Goal: Task Accomplishment & Management: Manage account settings

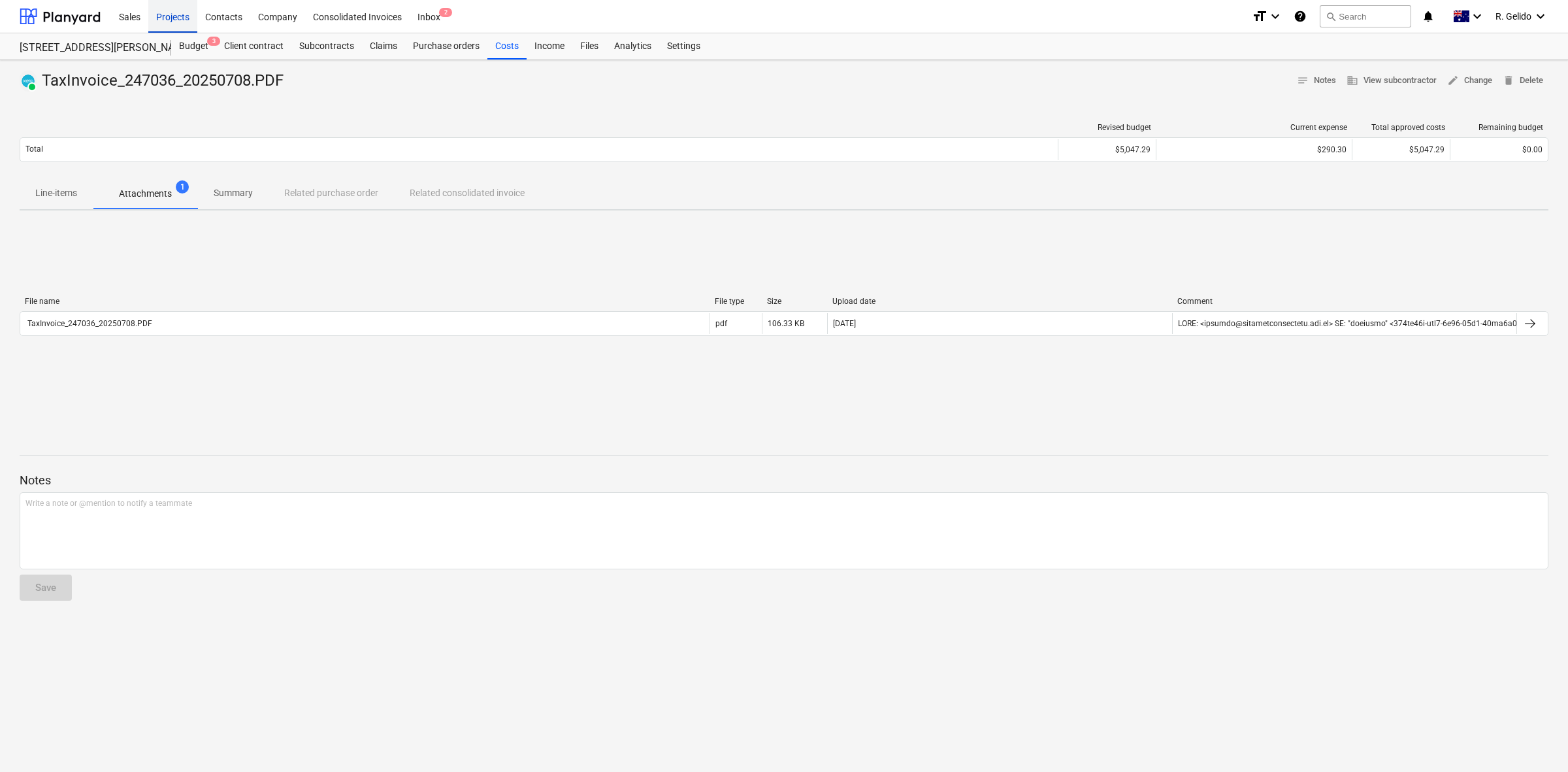
click at [173, 15] on div "Projects" at bounding box center [173, 15] width 49 height 33
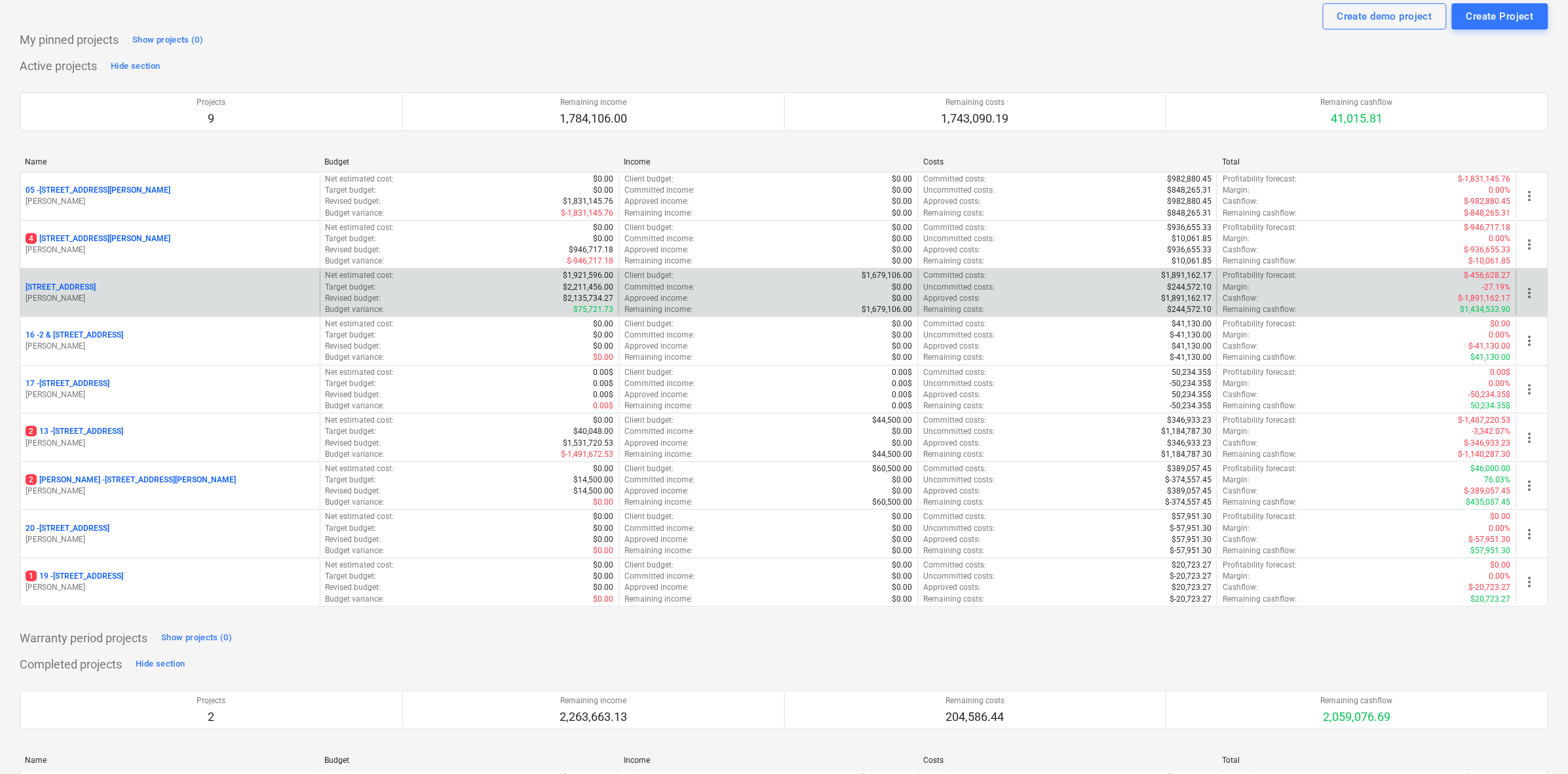
scroll to position [82, 0]
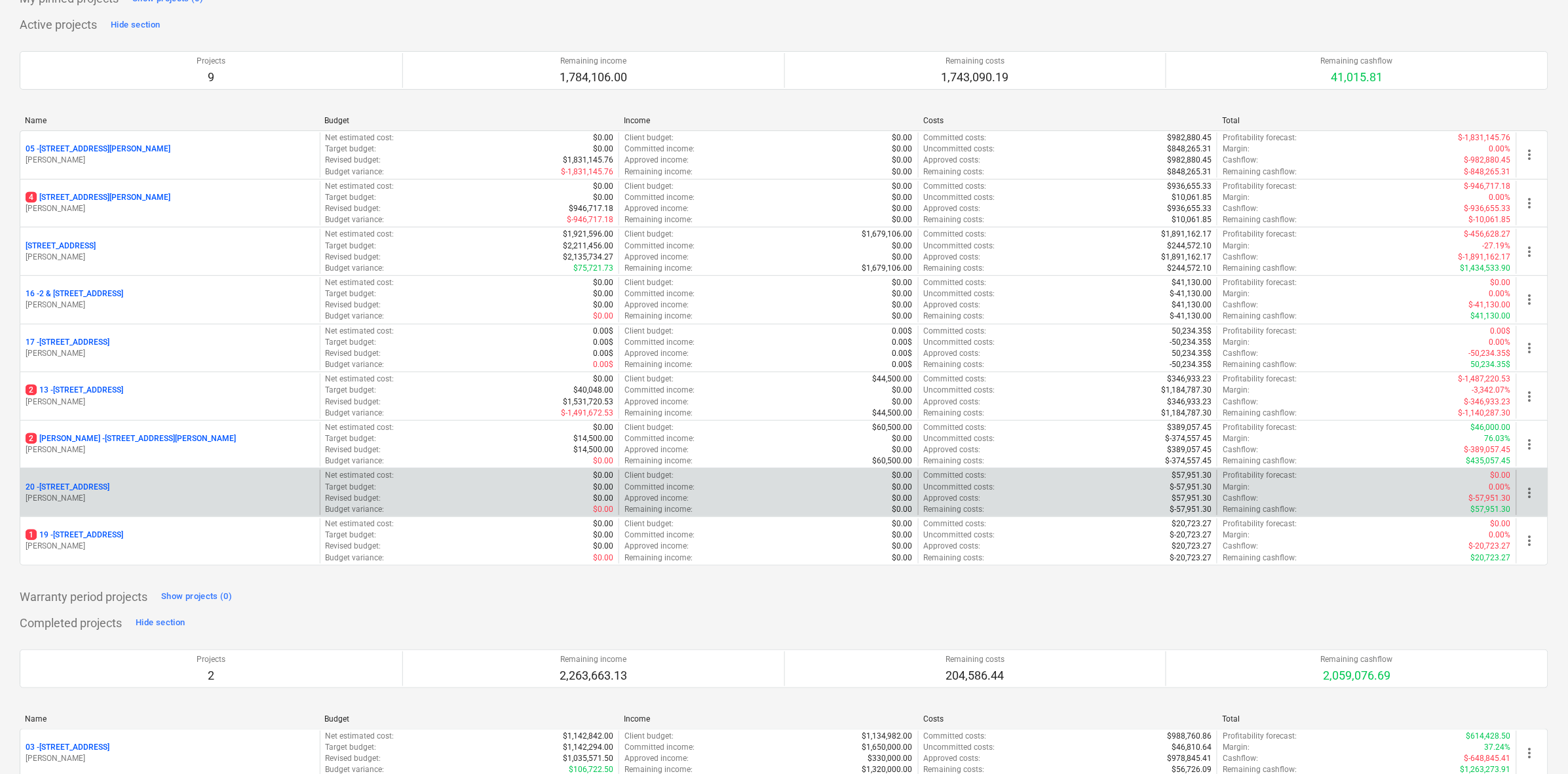
click at [110, 485] on p "[STREET_ADDRESS]" at bounding box center [67, 487] width 84 height 11
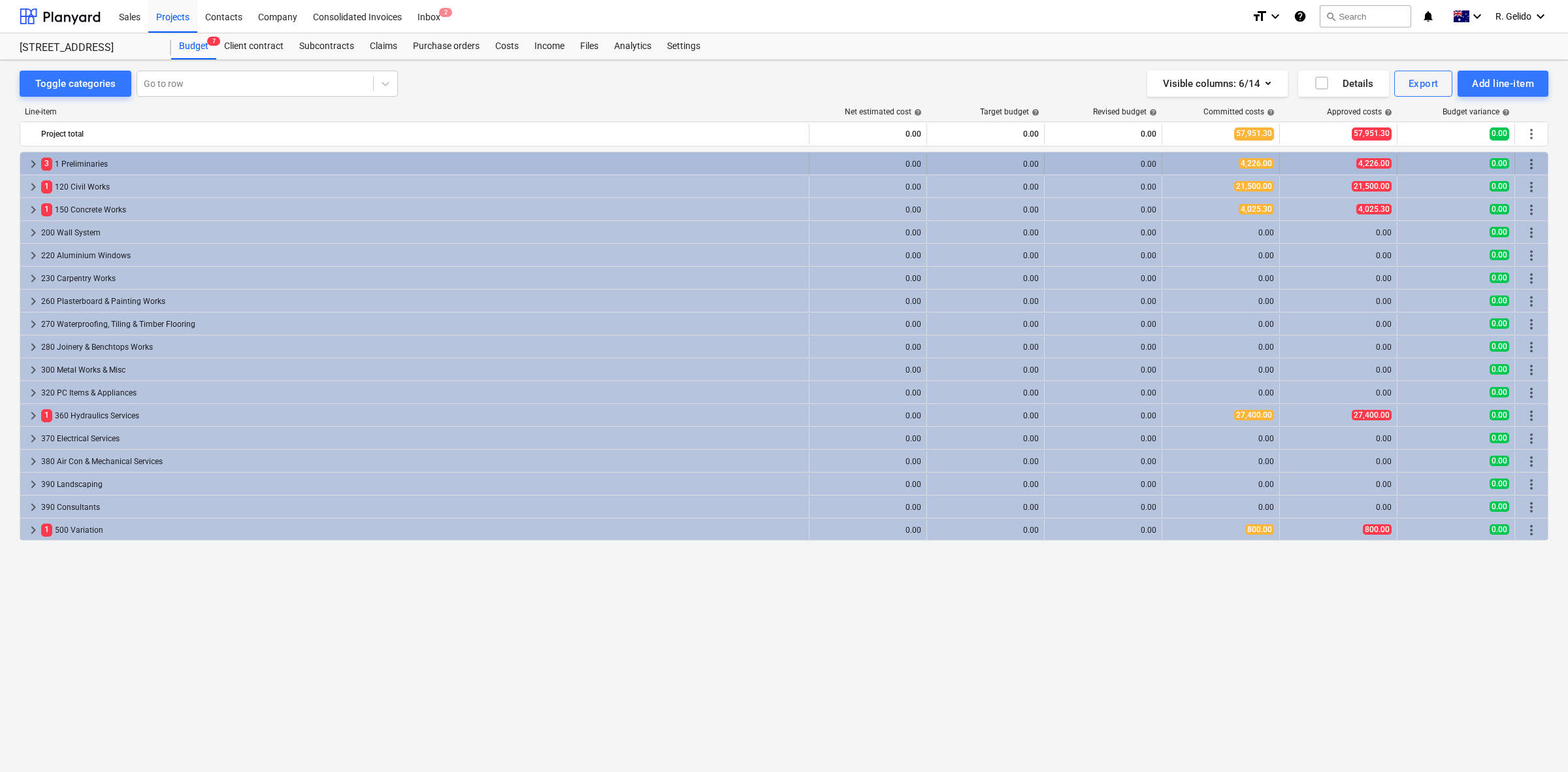
click at [165, 157] on div "3 1 Preliminaries" at bounding box center [422, 163] width 763 height 21
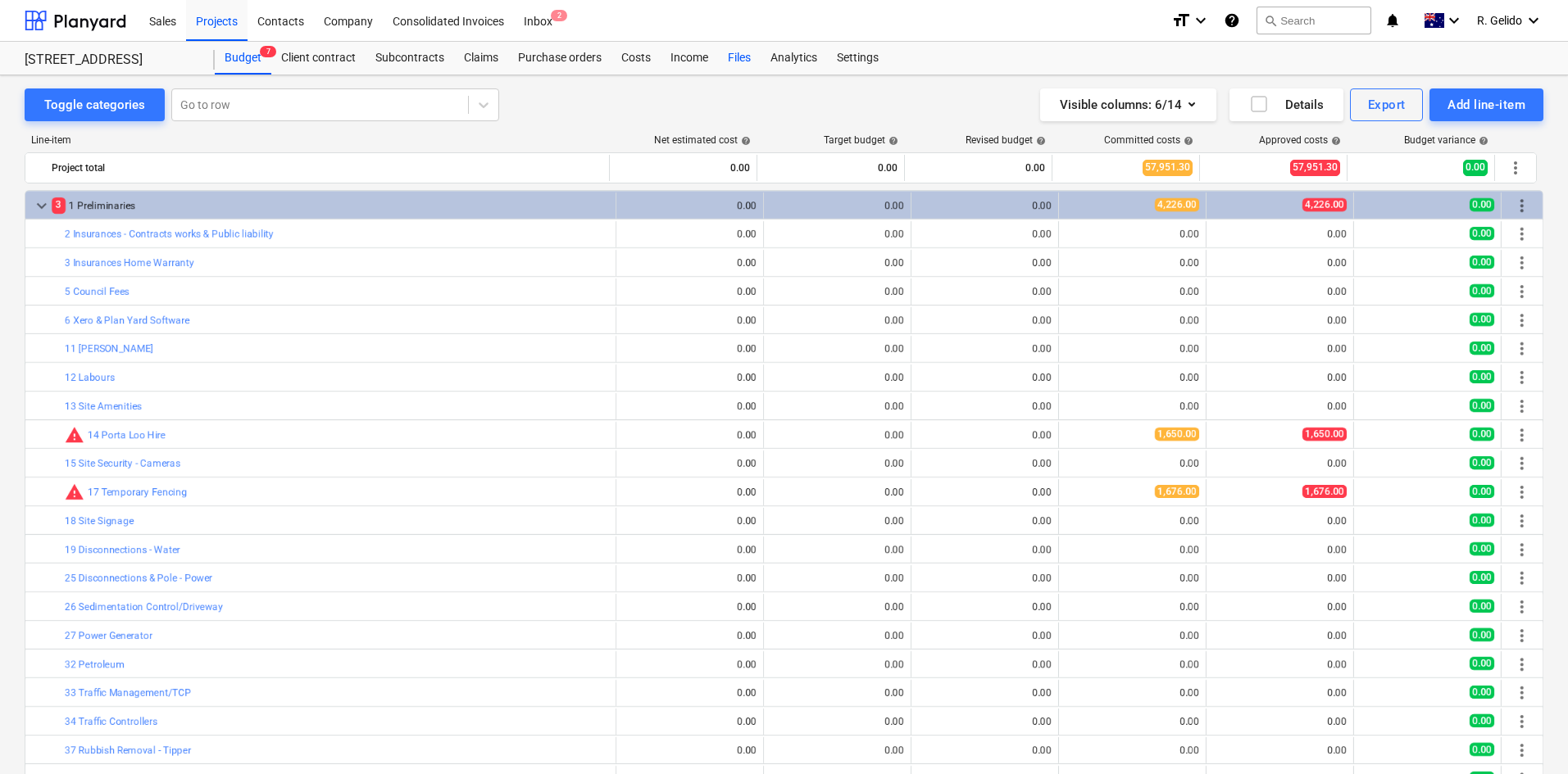
click at [737, 57] on div "Files" at bounding box center [740, 58] width 43 height 33
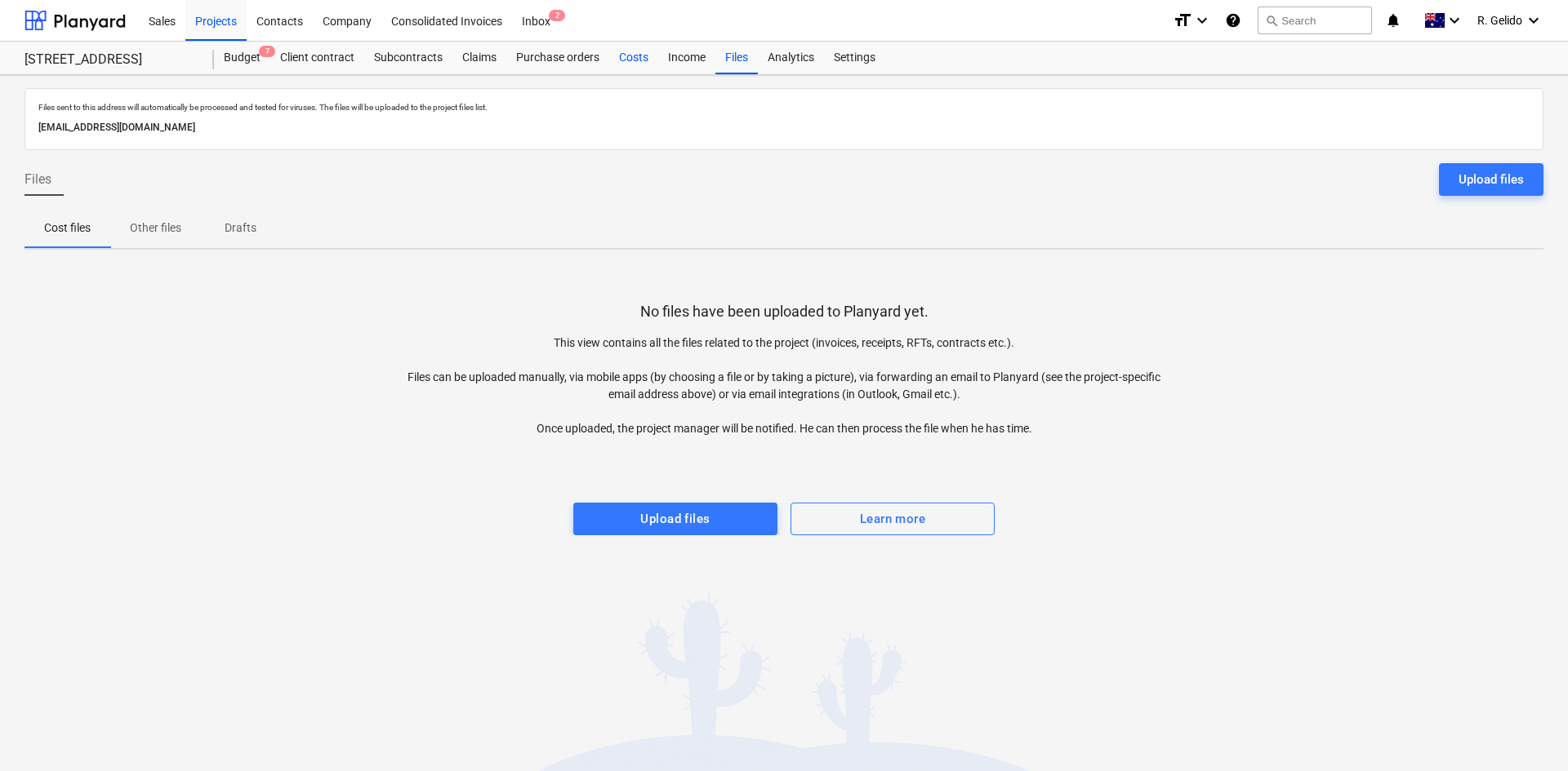
click at [638, 57] on div "Costs" at bounding box center [634, 58] width 49 height 33
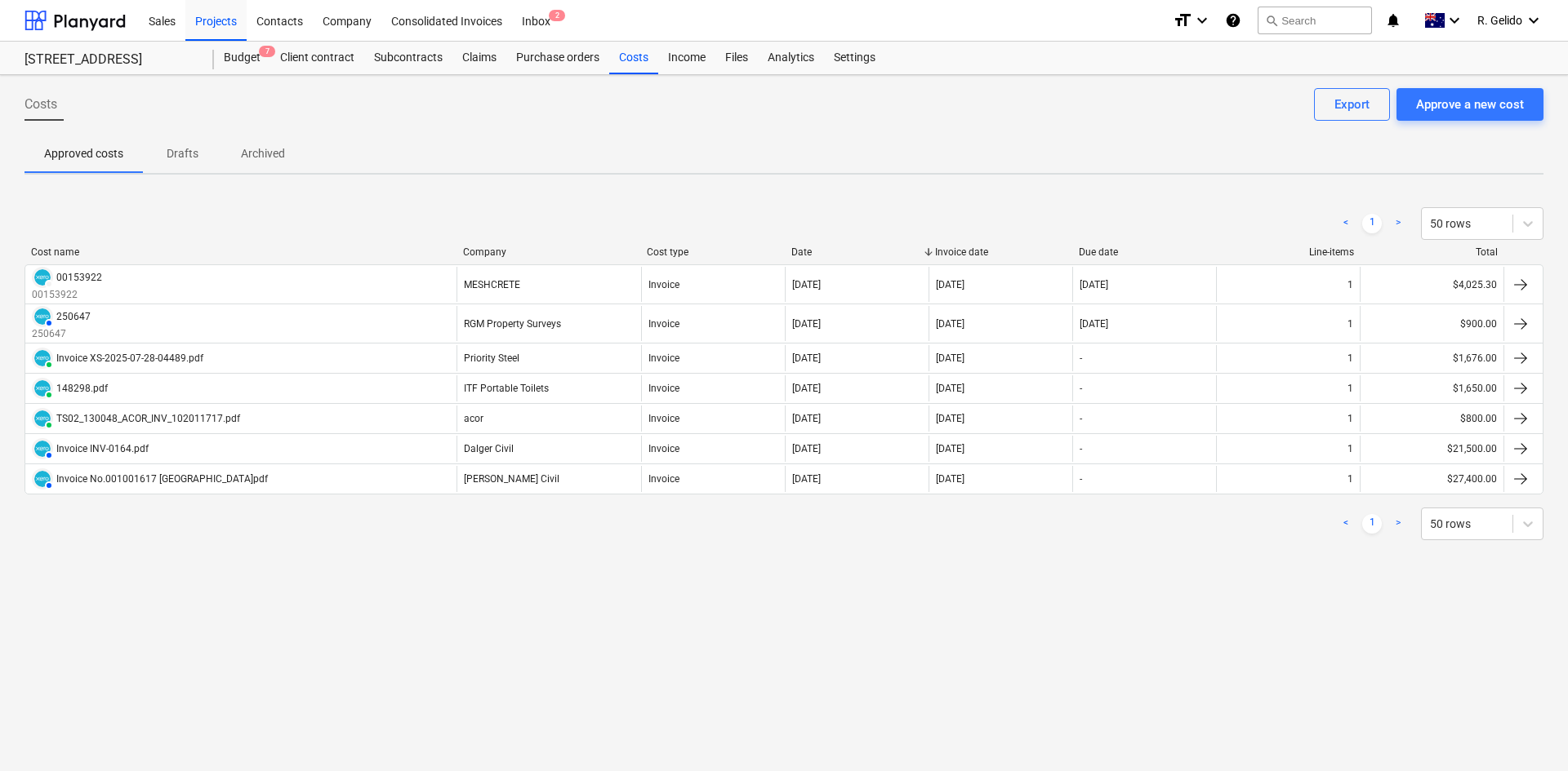
click at [374, 552] on div "< 1 > 50 rows Cost name Company Cost type Date Invoice date Due date Line-items…" at bounding box center [783, 373] width 1519 height 373
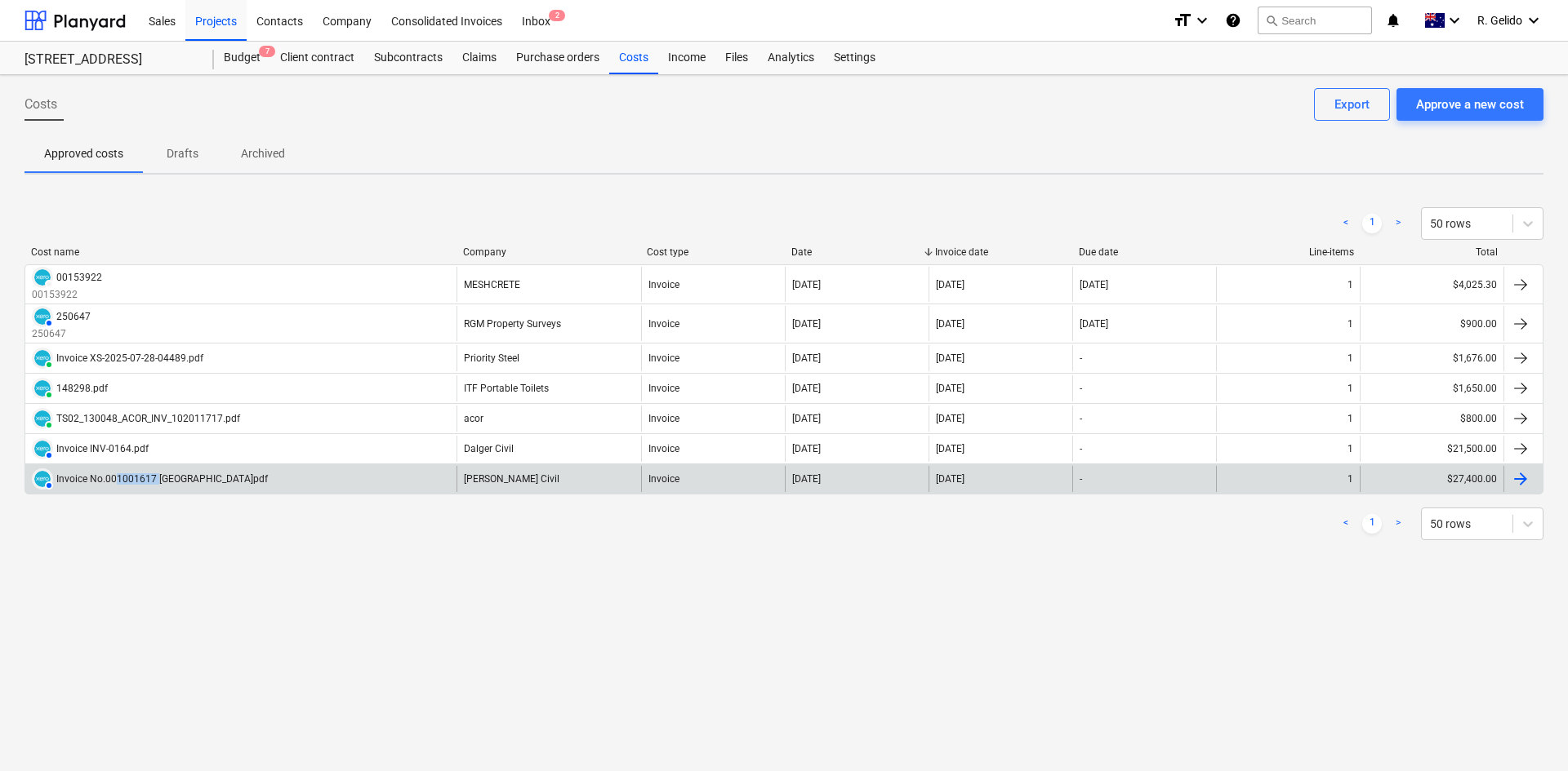
copy div "1001617"
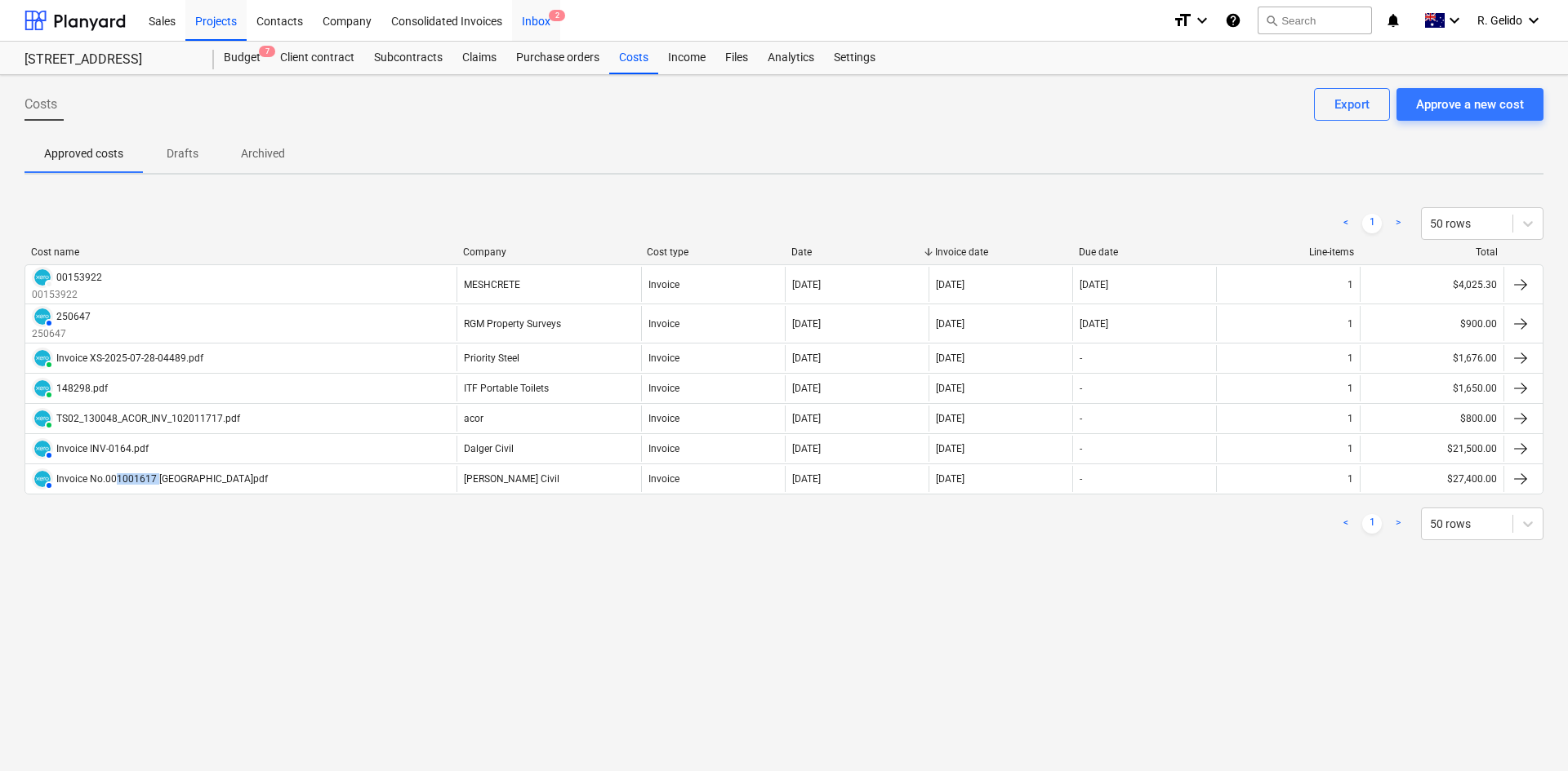
click at [533, 15] on div "Inbox 2" at bounding box center [536, 19] width 48 height 41
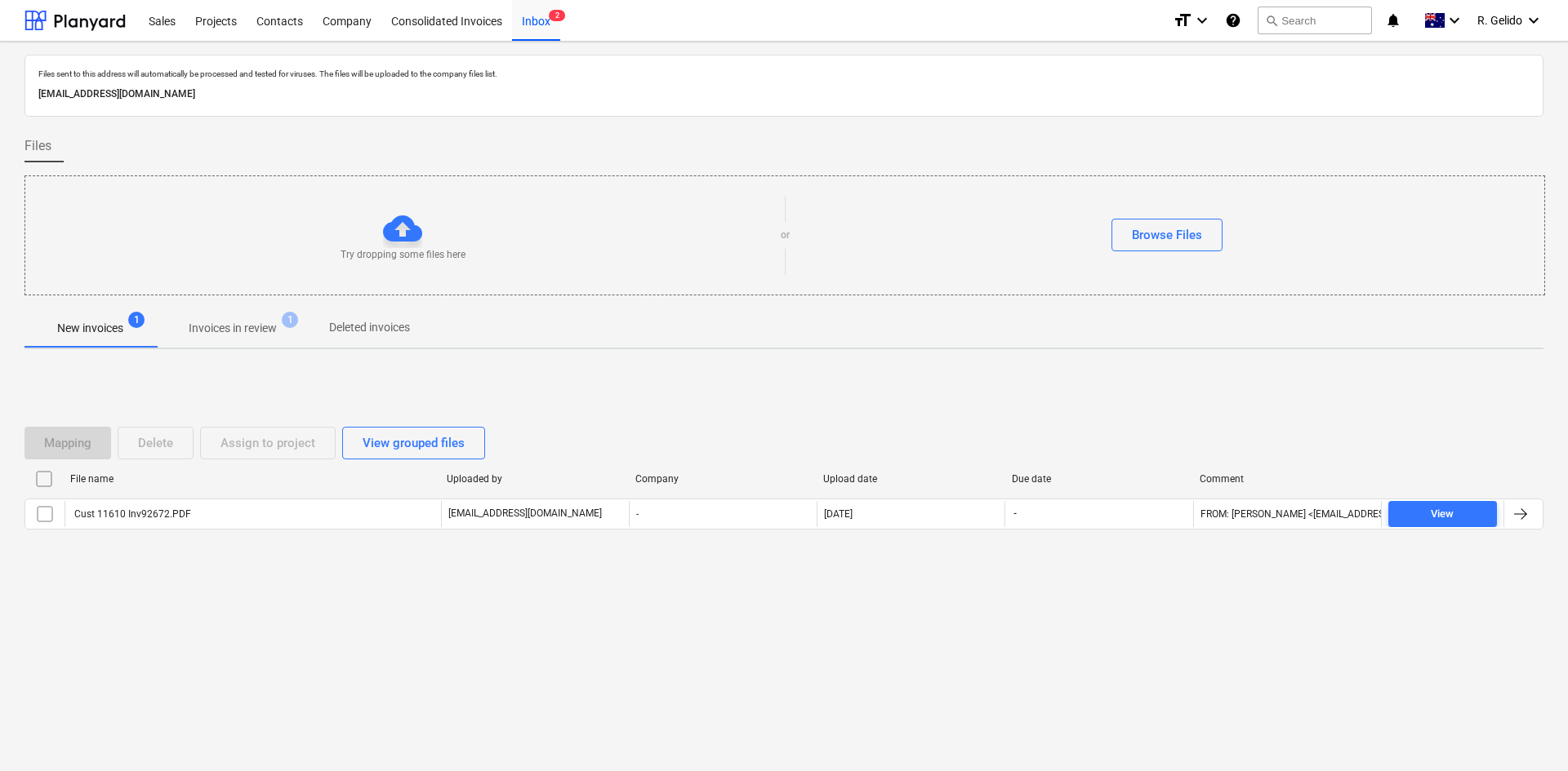
click at [267, 576] on div "Mapping Delete Assign to project View grouped files File name Uploaded by Compa…" at bounding box center [783, 485] width 1519 height 244
click at [98, 330] on p "New invoices" at bounding box center [90, 328] width 66 height 17
click at [245, 315] on span "Invoices in review 1" at bounding box center [232, 328] width 153 height 30
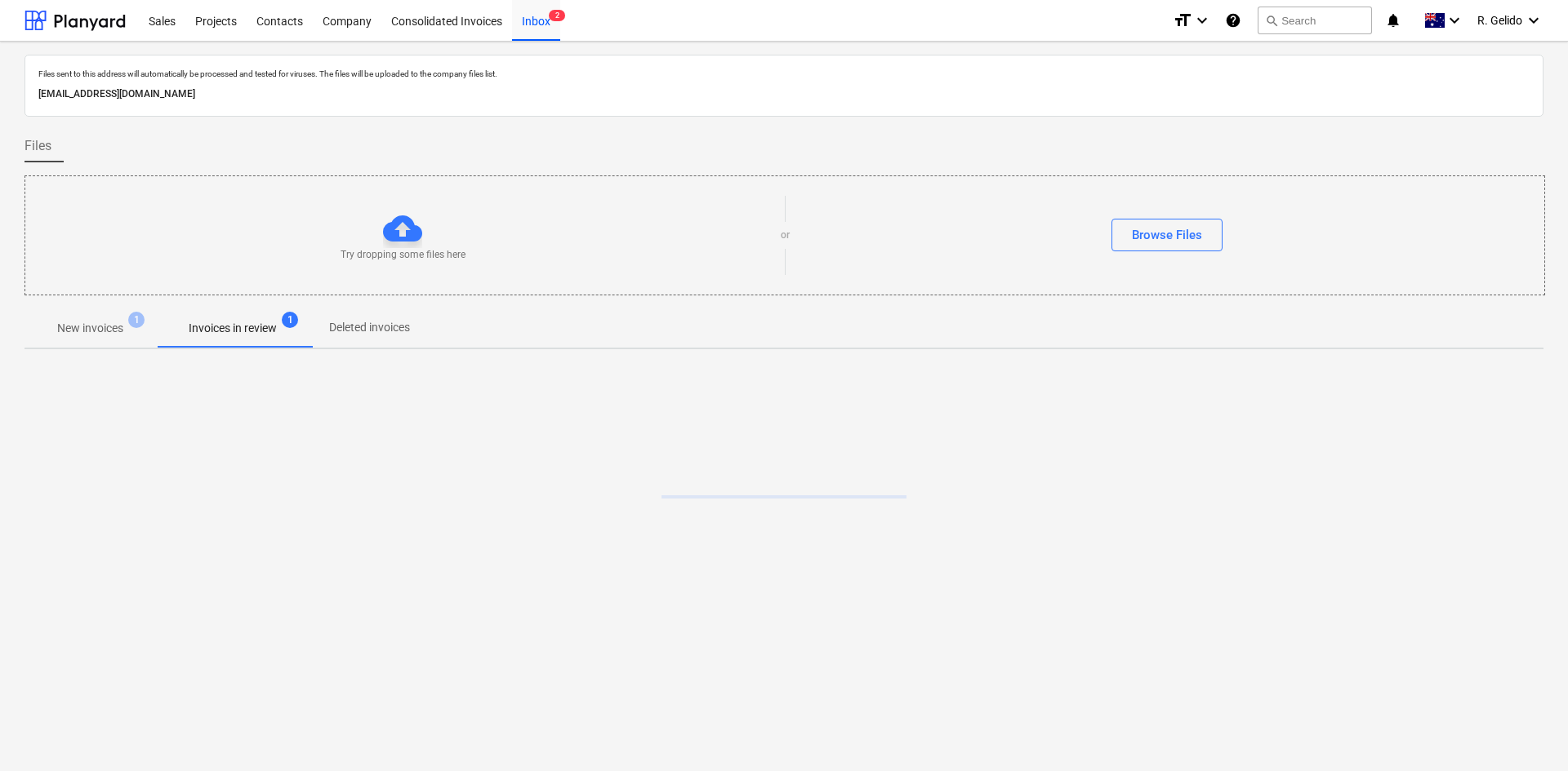
click at [79, 330] on p "New invoices" at bounding box center [90, 328] width 66 height 17
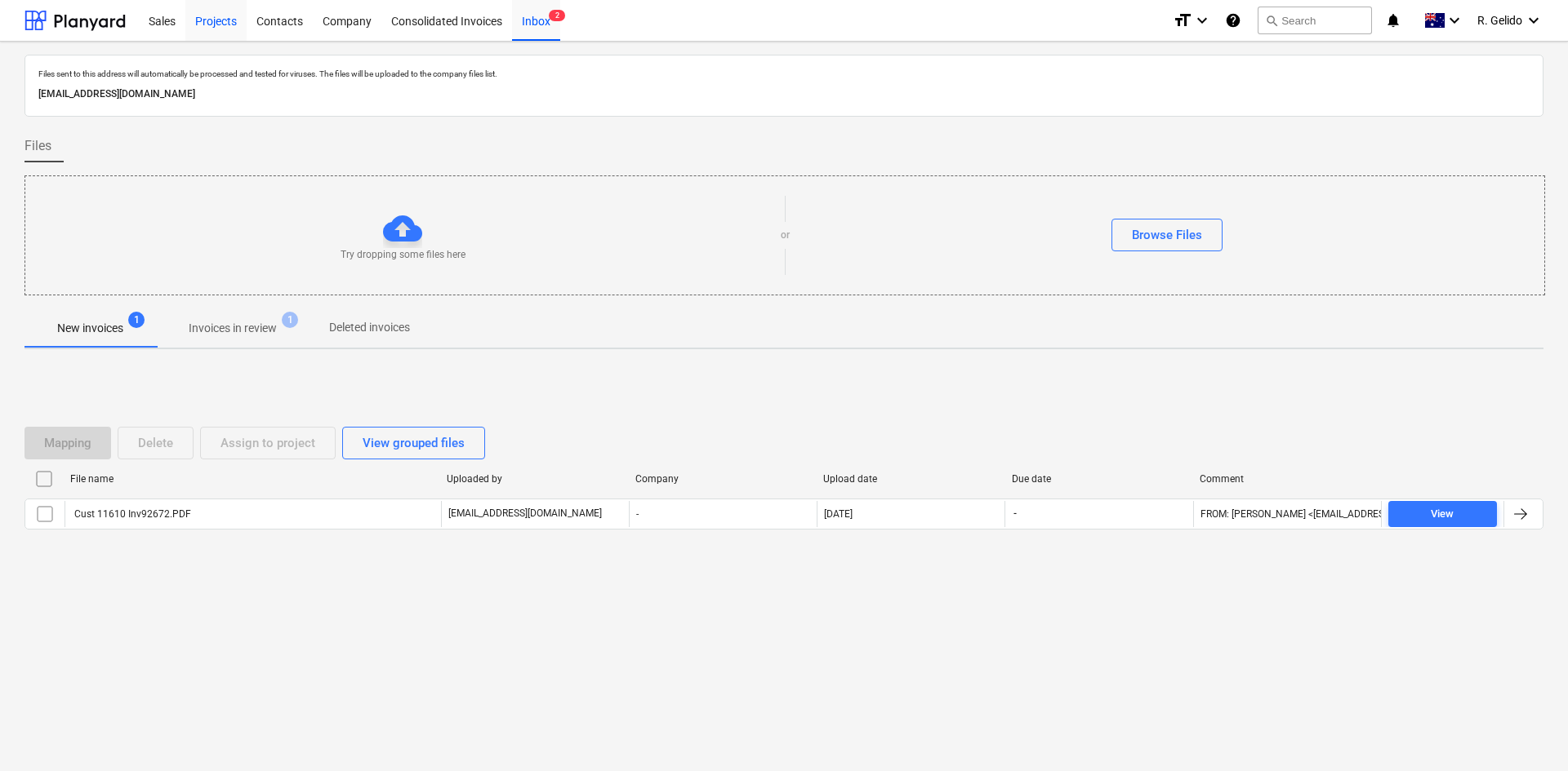
click at [207, 22] on div "Projects" at bounding box center [217, 19] width 62 height 41
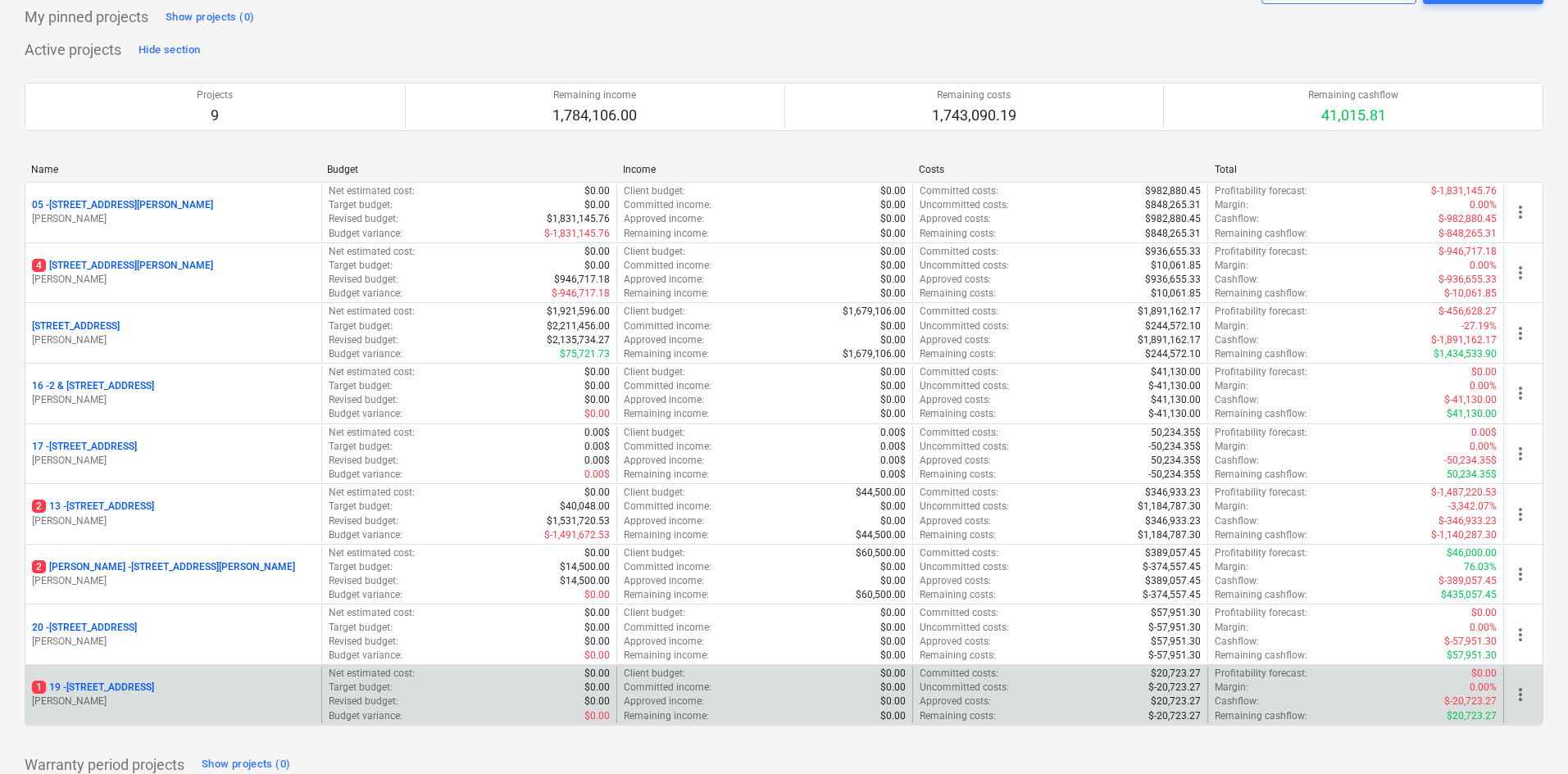
scroll to position [82, 0]
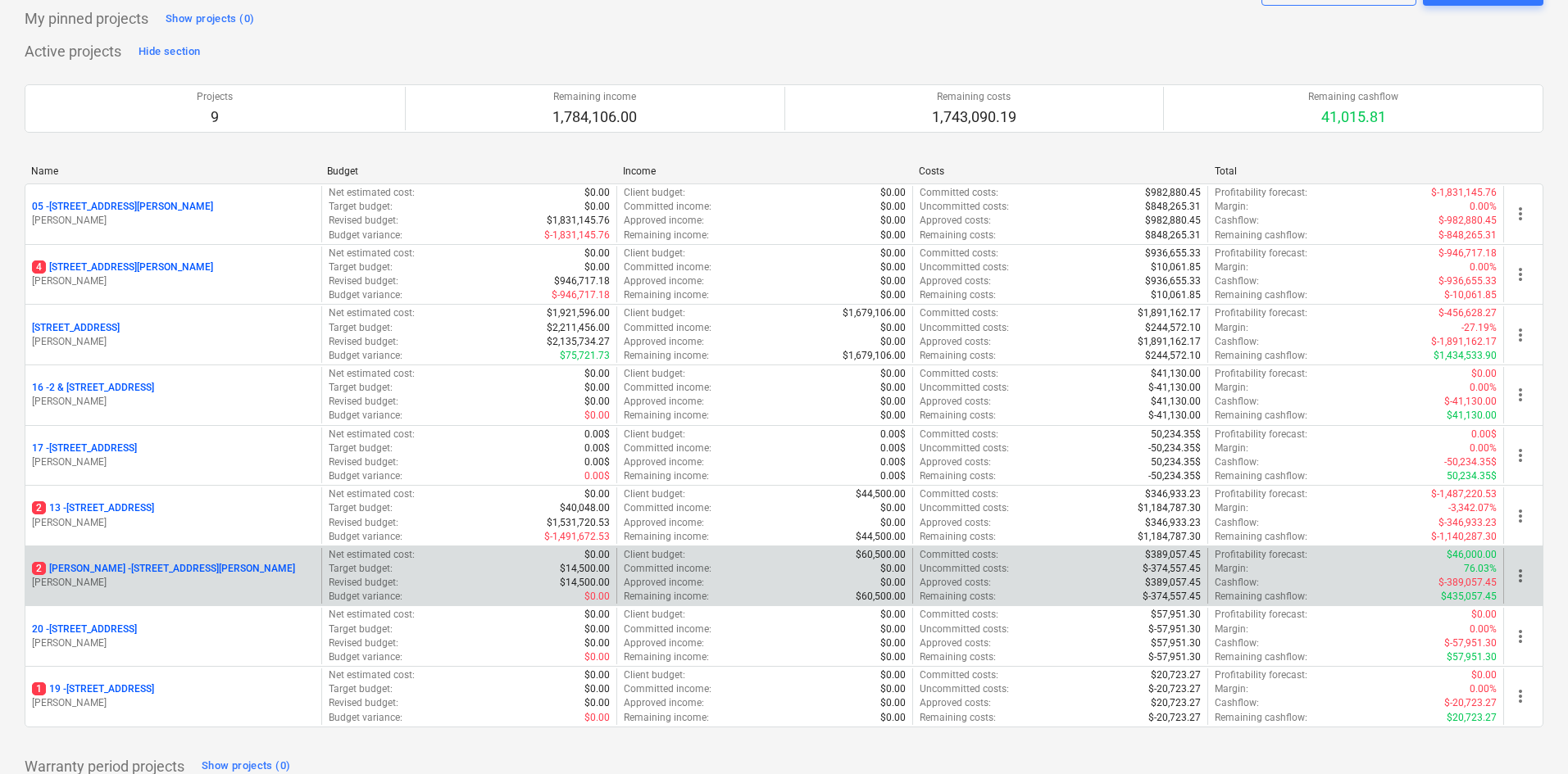
click at [143, 567] on p "[STREET_ADDRESS][PERSON_NAME][PERSON_NAME]" at bounding box center [163, 569] width 263 height 14
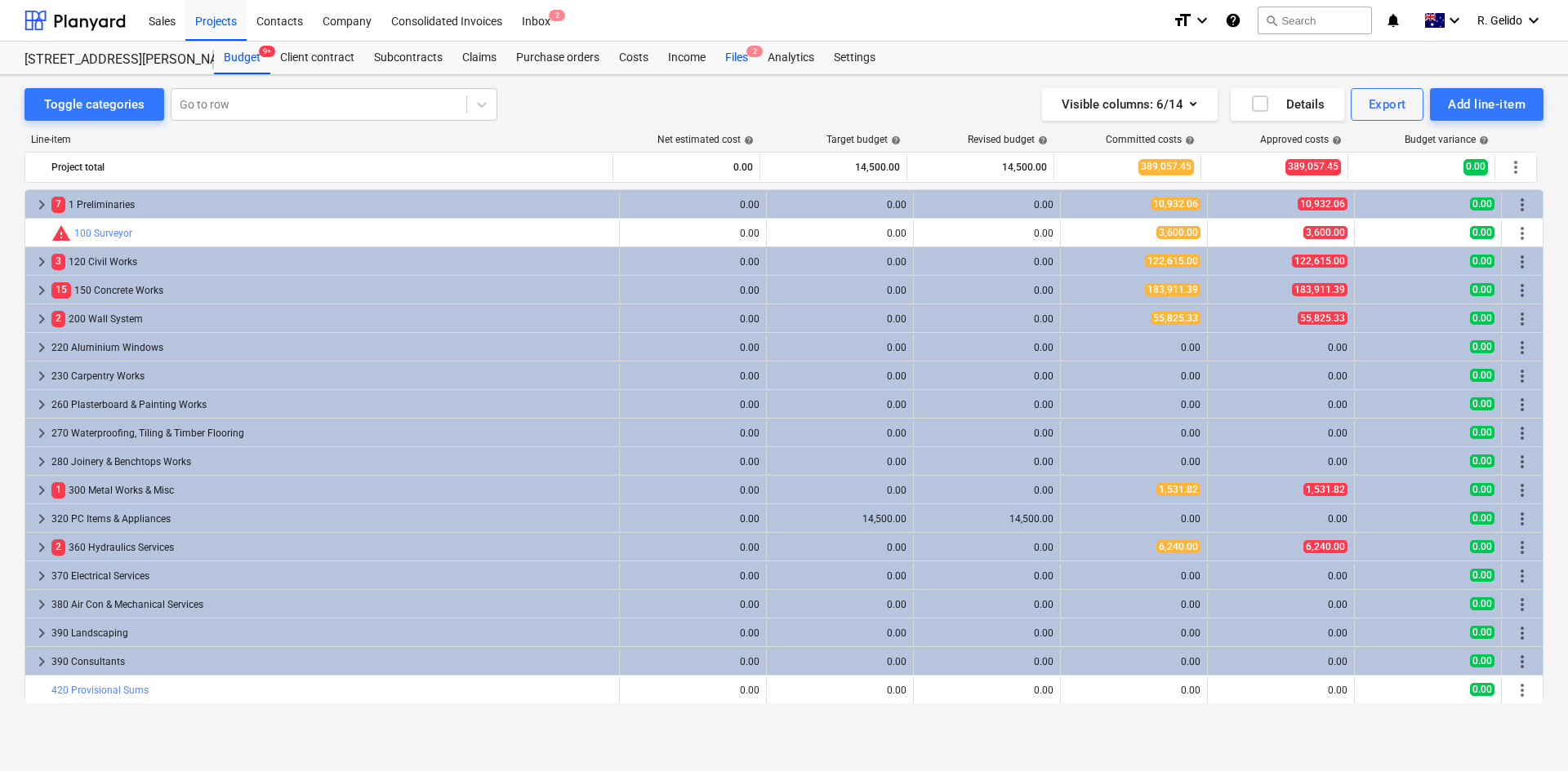
click at [726, 57] on div "Files 2" at bounding box center [737, 58] width 42 height 33
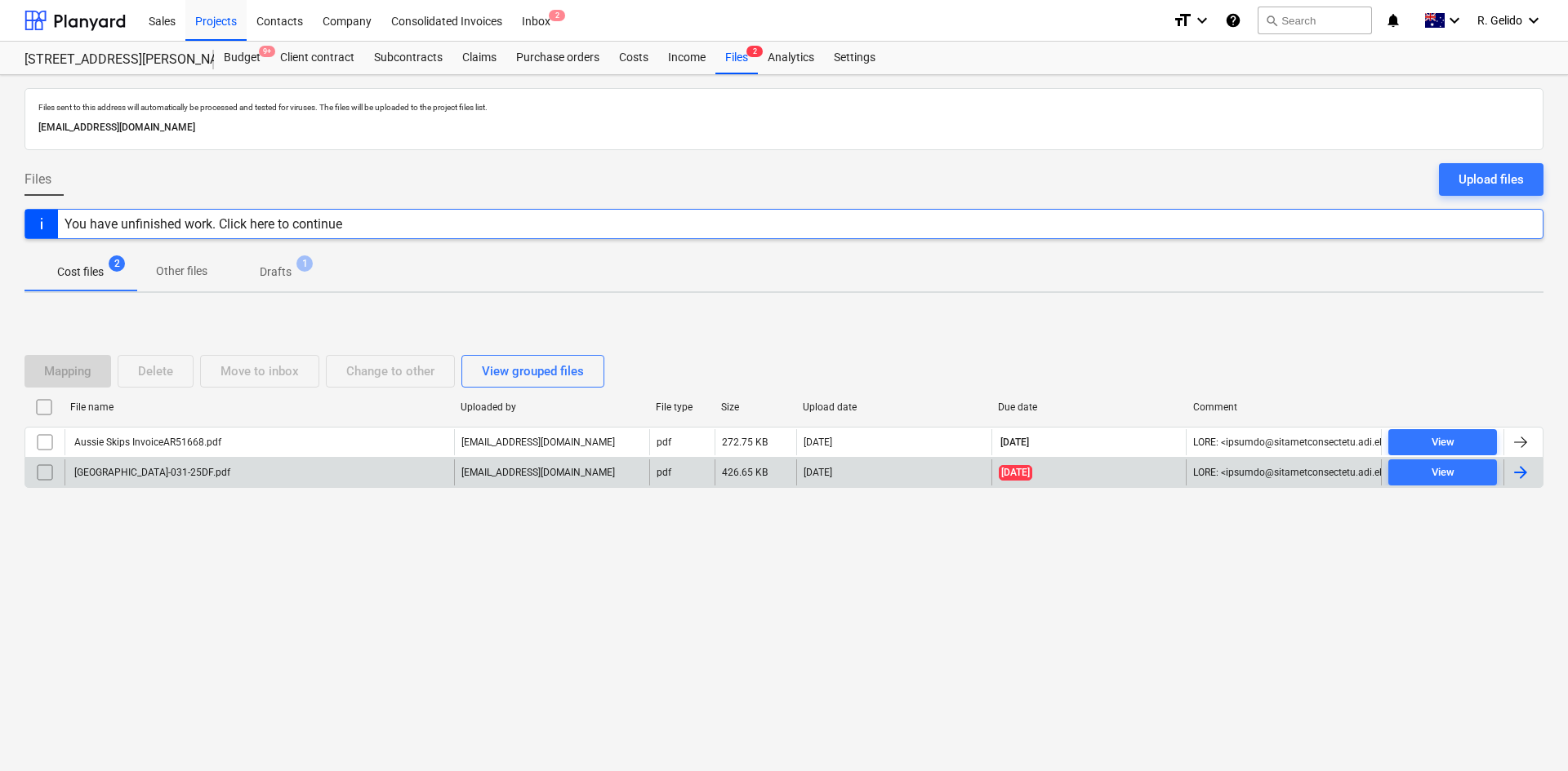
click at [238, 475] on div "[GEOGRAPHIC_DATA]-031-25DF.pdf" at bounding box center [259, 472] width 390 height 26
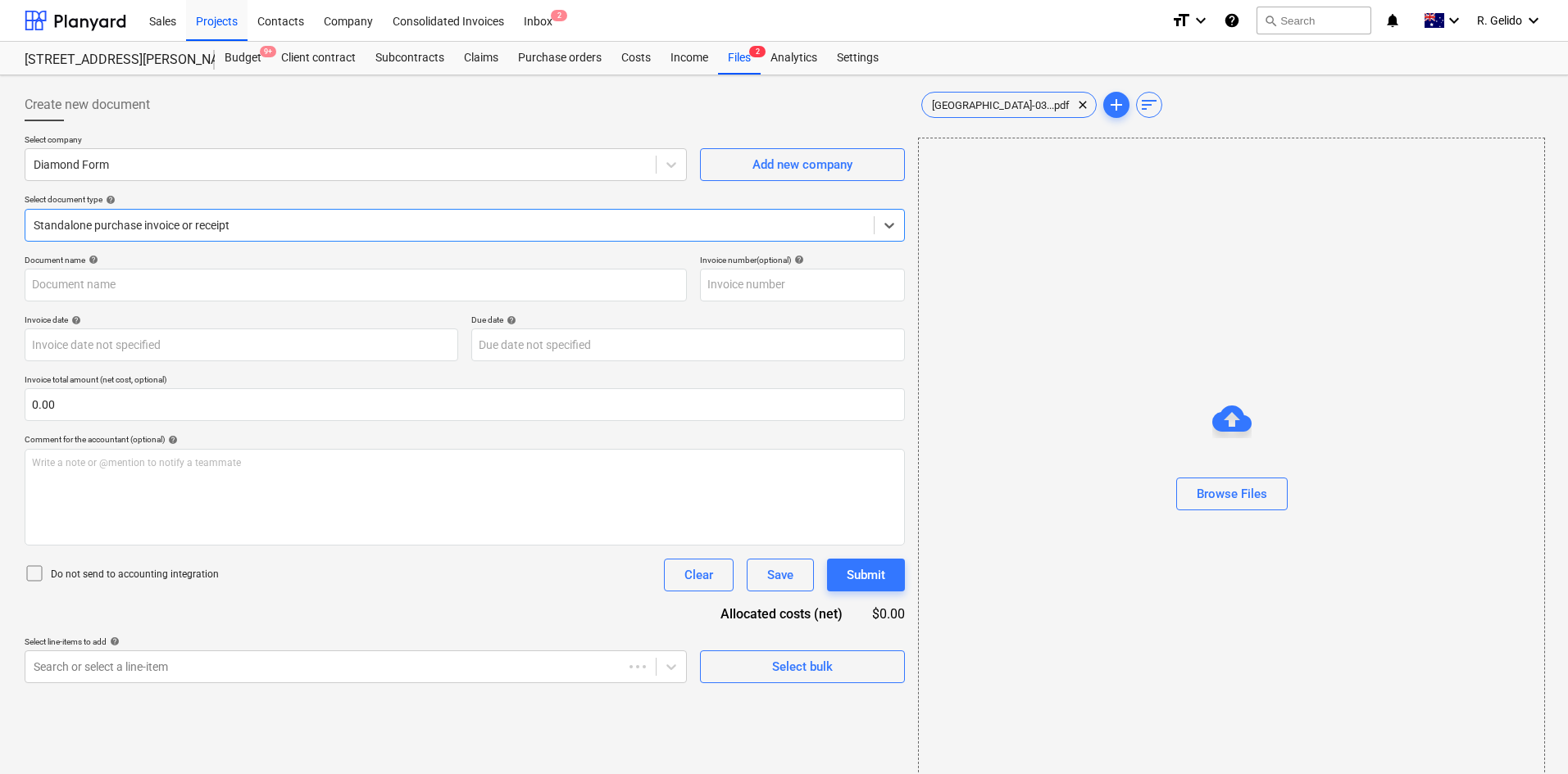
type input "031-25DF"
type input "[DATE]"
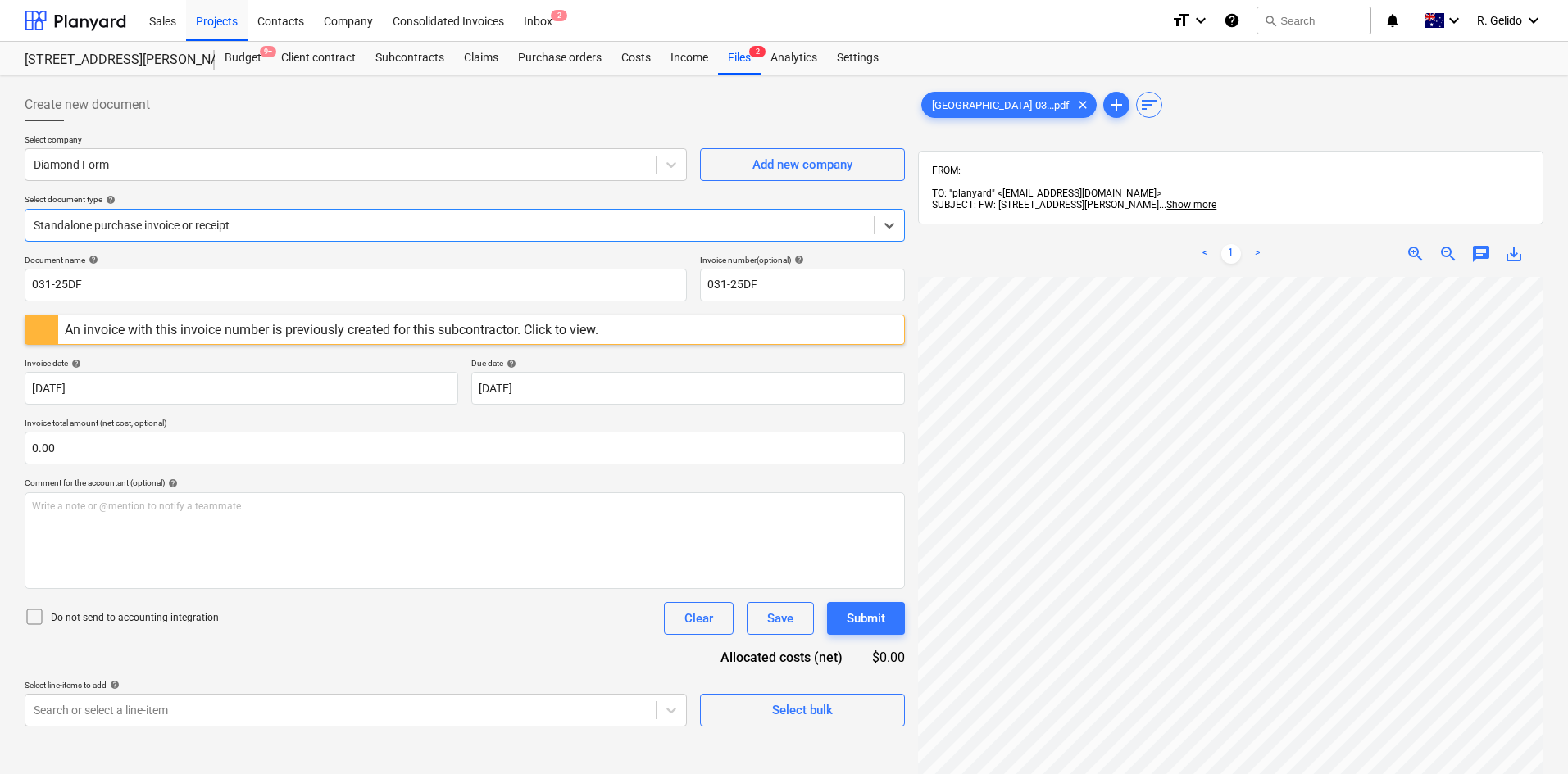
scroll to position [82, 0]
click at [181, 293] on input "031-25DF" at bounding box center [355, 285] width 662 height 33
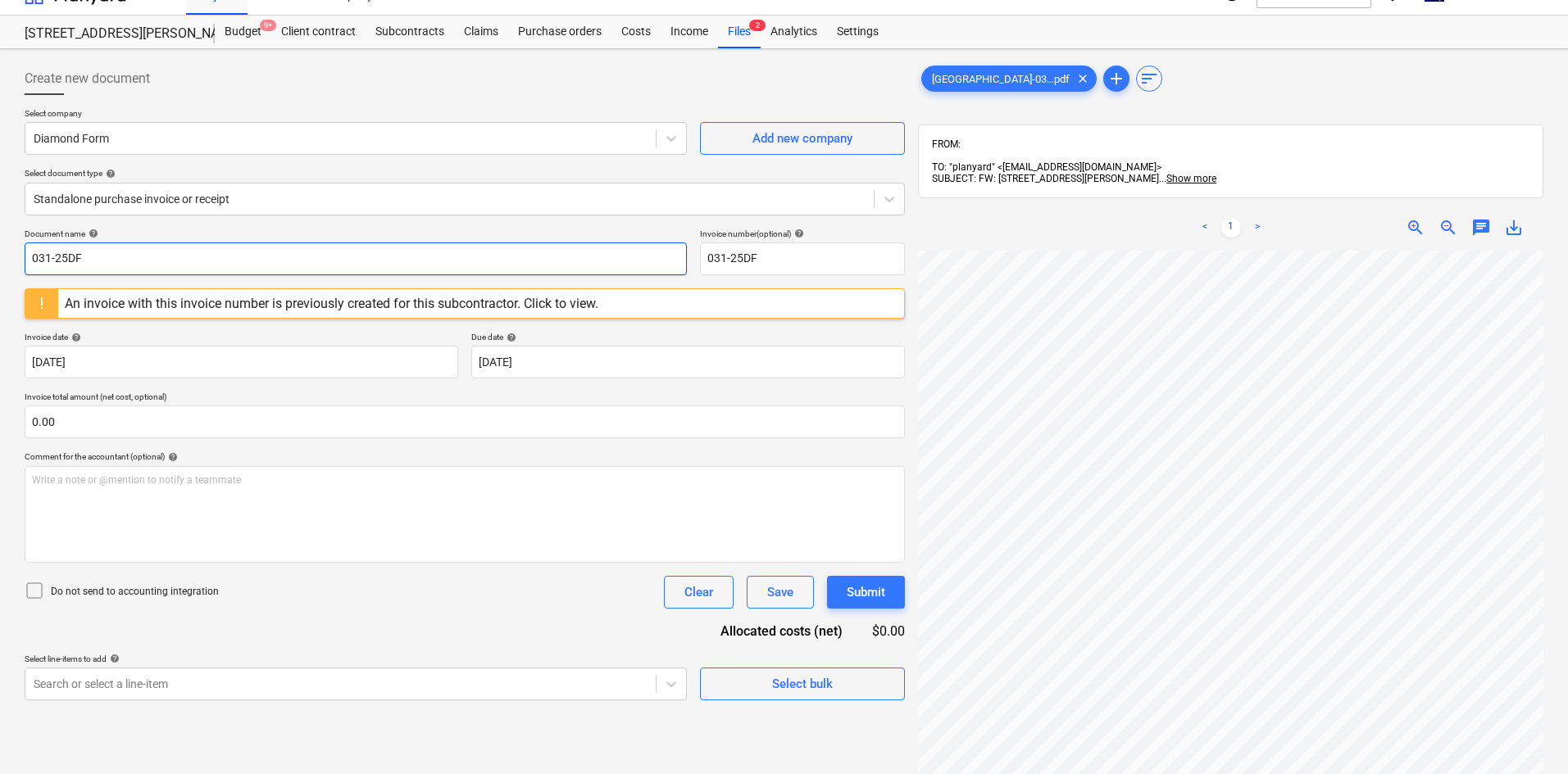
scroll to position [0, 0]
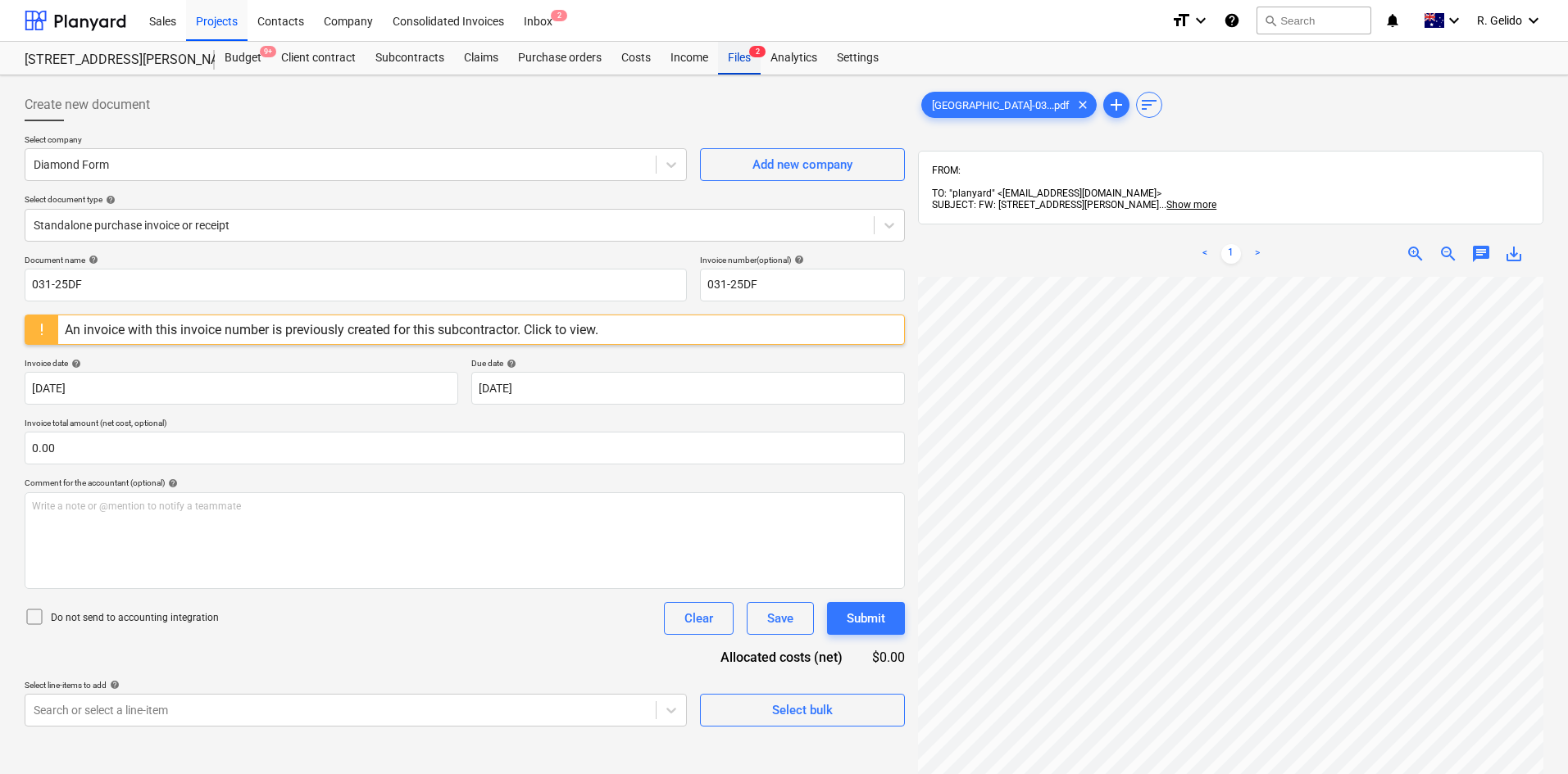
click at [735, 60] on div "Files 2" at bounding box center [740, 58] width 43 height 33
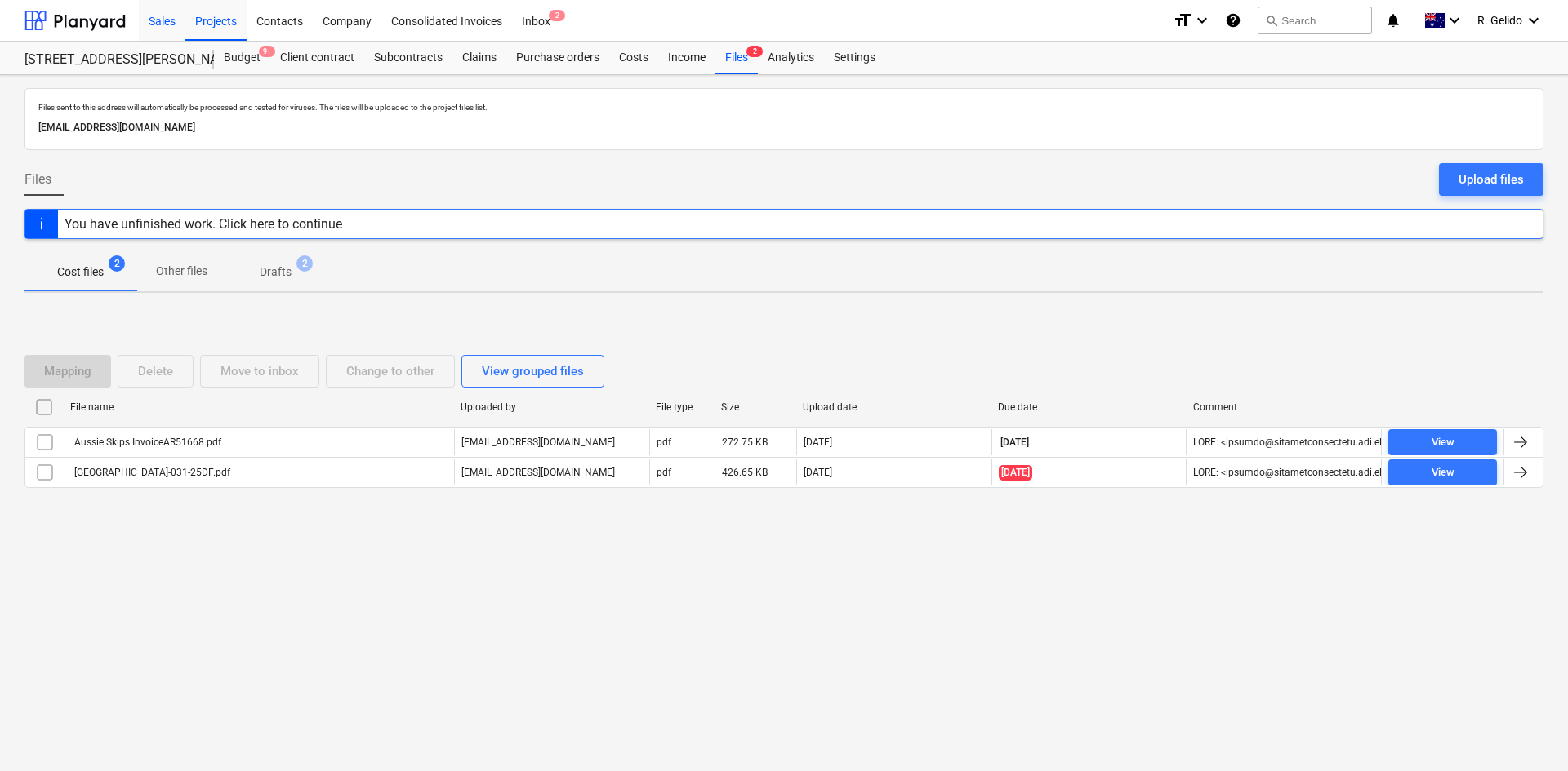
click at [169, 15] on div "Sales" at bounding box center [162, 19] width 46 height 41
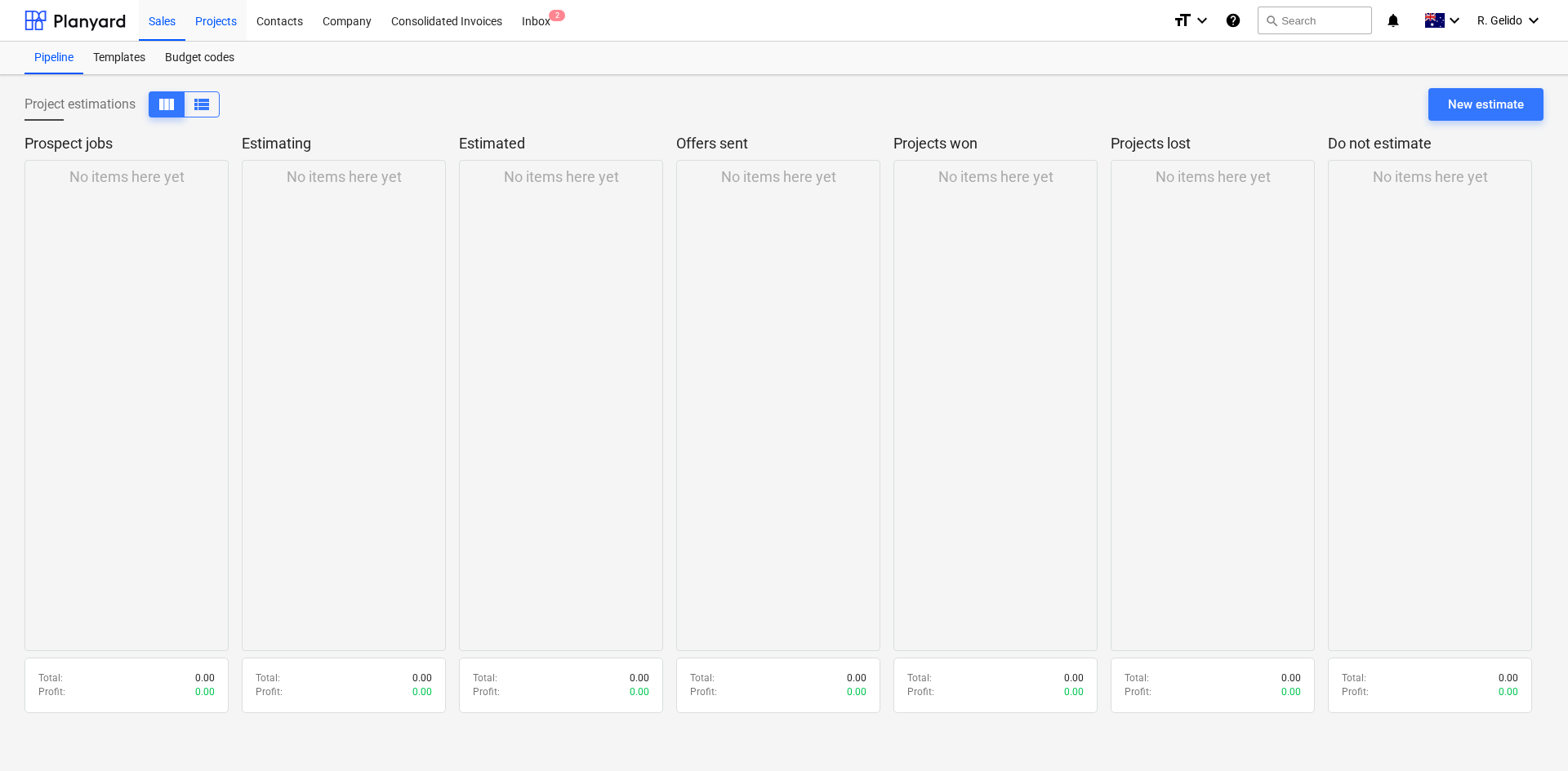
click at [220, 14] on div "Projects" at bounding box center [217, 19] width 62 height 41
